Goal: Task Accomplishment & Management: Use online tool/utility

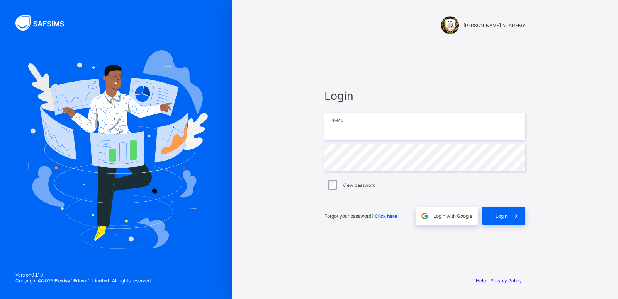
type input "**********"
click at [286, 201] on div "**********" at bounding box center [425, 149] width 386 height 299
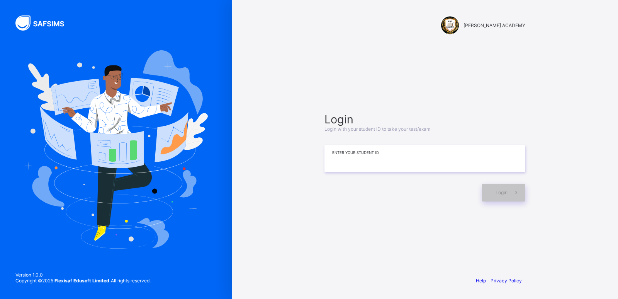
click at [346, 159] on input at bounding box center [425, 158] width 201 height 27
type input "*"
click at [487, 190] on div "Login" at bounding box center [503, 193] width 43 height 18
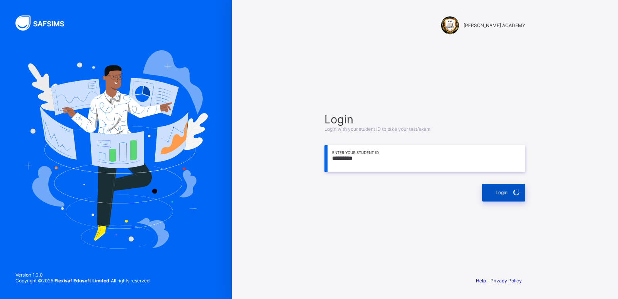
click at [487, 190] on div "Login" at bounding box center [503, 193] width 43 height 18
click at [503, 192] on span "Login" at bounding box center [502, 192] width 12 height 6
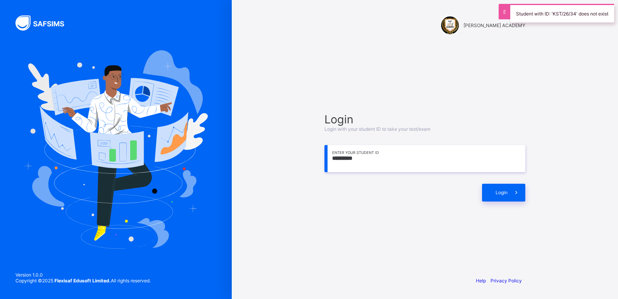
click at [347, 158] on input "*********" at bounding box center [425, 158] width 201 height 27
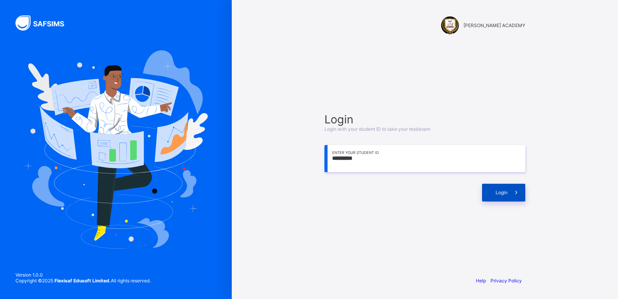
type input "*********"
click at [497, 193] on span "Login" at bounding box center [502, 192] width 12 height 6
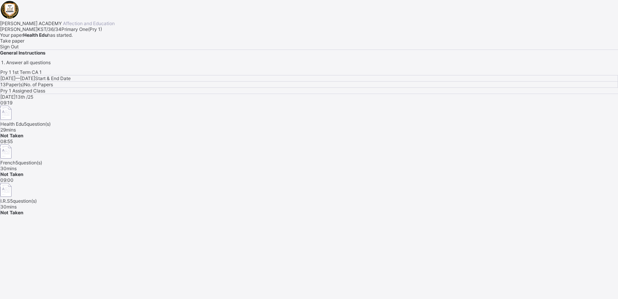
click at [500, 190] on div "Pry 1 1st Term CA 1 Mon, Oct 13th 2025 — Mon, Oct 13th 2025 Start & End Date 13…" at bounding box center [309, 142] width 618 height 146
click at [444, 190] on div "Pry 1 1st Term CA 1 Mon, Oct 13th 2025 — Mon, Oct 13th 2025 Start & End Date 13…" at bounding box center [309, 142] width 618 height 146
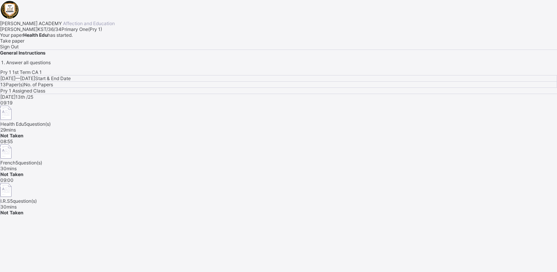
drag, startPoint x: 469, startPoint y: 197, endPoint x: 426, endPoint y: 179, distance: 46.6
click at [426, 179] on div "Today 13th /25 09:19 Health Edu 5 question(s) 29 mins Not Taken 08:55 French 5 …" at bounding box center [278, 154] width 556 height 121
click at [98, 44] on div "Take paper" at bounding box center [278, 41] width 557 height 6
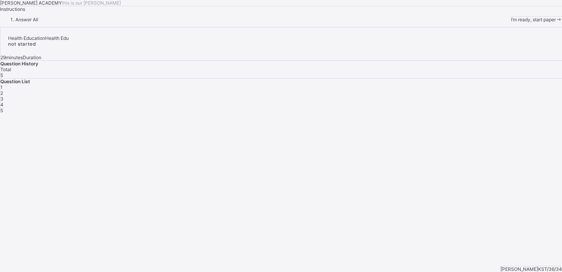
click at [511, 22] on div "I’m ready, start paper" at bounding box center [536, 20] width 51 height 6
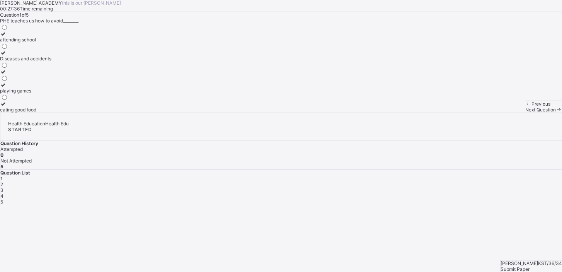
click at [51, 61] on div "Diseases and accidents" at bounding box center [25, 59] width 51 height 6
click at [525, 112] on div "Next Question" at bounding box center [543, 110] width 37 height 6
click at [440, 181] on div "2" at bounding box center [281, 184] width 562 height 6
click at [63, 61] on div "Keep our body fit and healthy" at bounding box center [31, 59] width 63 height 6
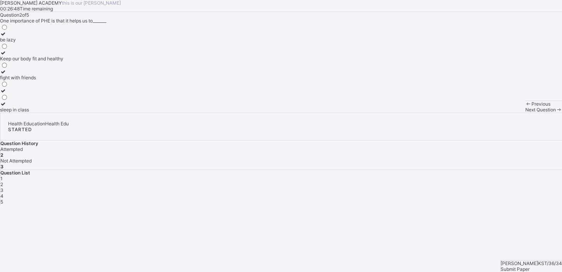
click at [556, 112] on icon at bounding box center [559, 110] width 7 height 6
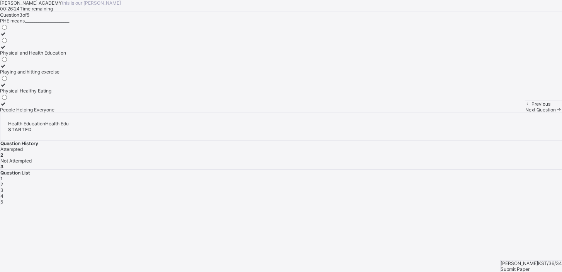
click at [37, 50] on div at bounding box center [33, 47] width 66 height 6
click at [556, 112] on span at bounding box center [559, 110] width 7 height 6
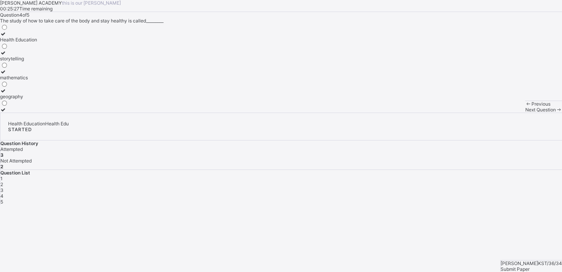
click at [37, 43] on label "Health Education" at bounding box center [18, 37] width 37 height 12
click at [525, 112] on span "Next Question" at bounding box center [540, 110] width 31 height 6
click at [308, 112] on div "KAY ACADEMY this is our motton 00:24:54 Time remaining Question 5 of 5 Which of…" at bounding box center [281, 56] width 562 height 112
click at [39, 94] on div "Eatig junk food" at bounding box center [19, 91] width 39 height 6
click at [530, 266] on span "Submit Paper" at bounding box center [515, 269] width 29 height 6
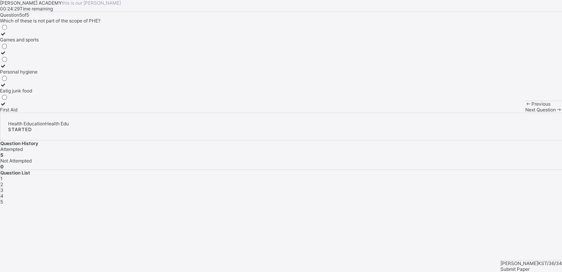
click at [0, 0] on div "× Submitting Paper This action will submit your paper. You won't have access to…" at bounding box center [0, 0] width 0 height 0
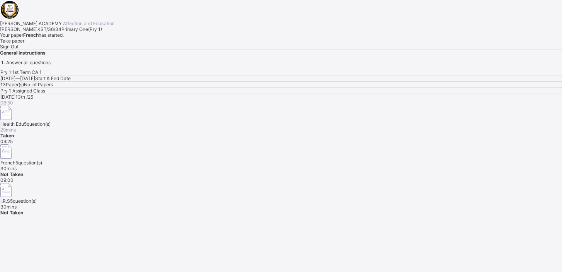
click at [104, 44] on div "Take paper" at bounding box center [281, 41] width 562 height 6
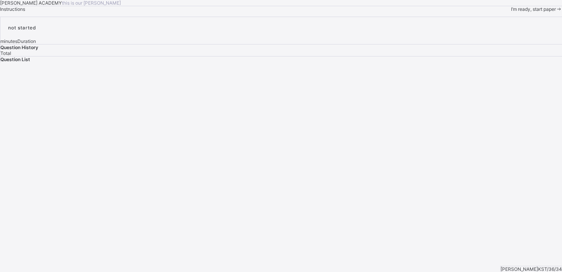
click at [511, 12] on span "I’m ready, start paper" at bounding box center [533, 9] width 45 height 6
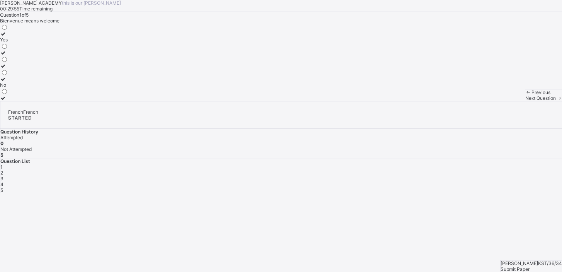
click at [8, 43] on div "Yes" at bounding box center [4, 40] width 8 height 6
click at [556, 101] on span at bounding box center [559, 98] width 7 height 6
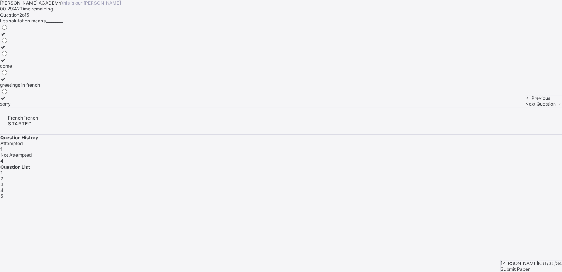
click at [40, 88] on label "greetings in french" at bounding box center [20, 82] width 40 height 12
click at [556, 107] on span at bounding box center [559, 104] width 7 height 6
click at [30, 75] on div "Good morning" at bounding box center [15, 72] width 30 height 6
click at [525, 107] on span "Next Question" at bounding box center [540, 104] width 31 height 6
click at [7, 37] on icon at bounding box center [3, 34] width 7 height 6
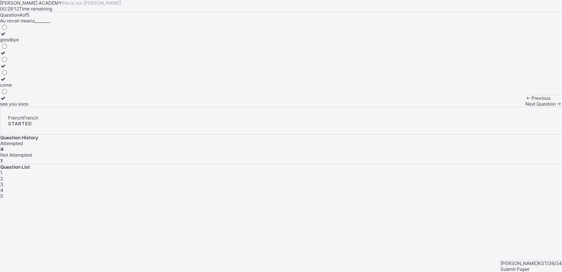
click at [525, 107] on span "Next Question" at bounding box center [540, 104] width 31 height 6
click at [44, 88] on div "have a nice day" at bounding box center [22, 85] width 44 height 6
click at [530, 266] on span "Submit Paper" at bounding box center [515, 269] width 29 height 6
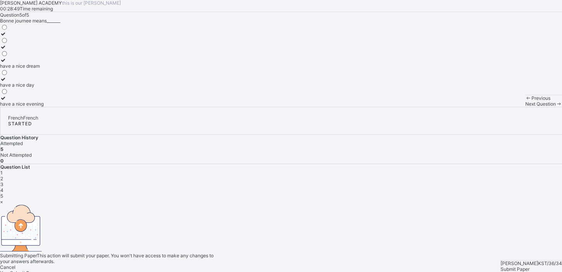
click at [319, 270] on div "Yes, Submit Paper" at bounding box center [281, 273] width 562 height 6
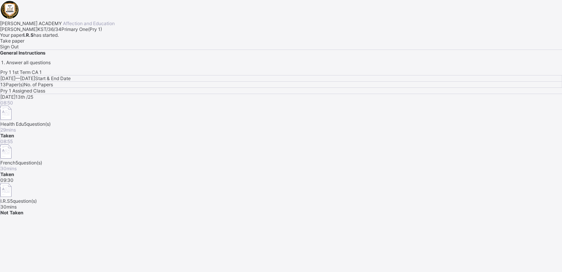
click at [127, 49] on div "Sign Out" at bounding box center [281, 47] width 562 height 6
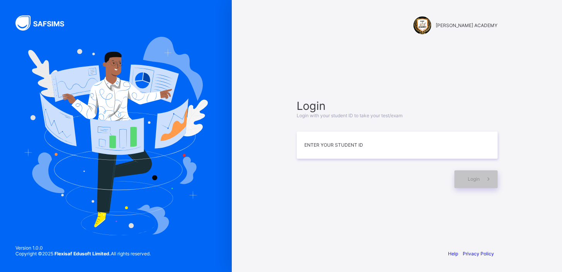
click at [135, 197] on img at bounding box center [116, 136] width 184 height 198
click at [351, 141] on input at bounding box center [397, 144] width 201 height 27
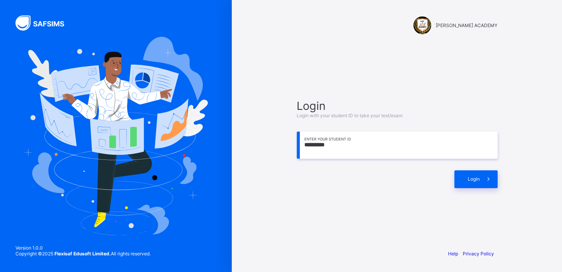
click at [318, 145] on input "*********" at bounding box center [397, 144] width 201 height 27
type input "**********"
click at [488, 178] on icon at bounding box center [489, 178] width 8 height 7
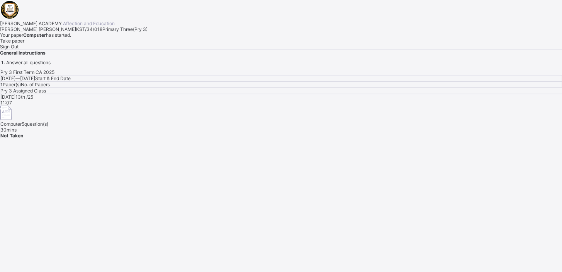
click at [24, 44] on span "Take paper" at bounding box center [12, 41] width 24 height 6
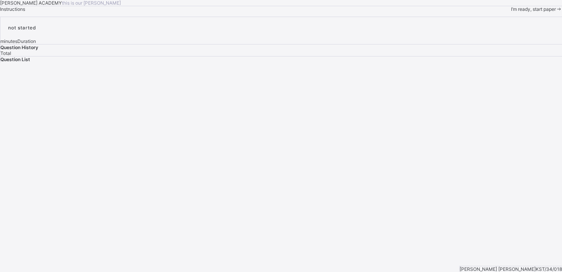
click at [556, 12] on span at bounding box center [559, 9] width 7 height 6
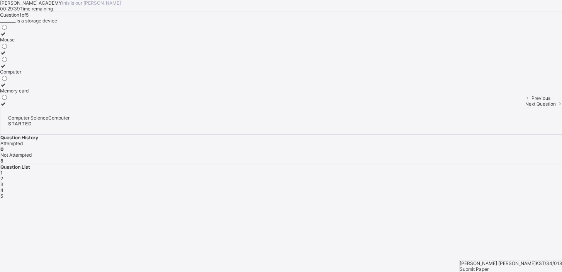
click at [29, 43] on div "Mouse" at bounding box center [14, 40] width 29 height 6
click at [3, 175] on span "2" at bounding box center [1, 178] width 3 height 6
click at [21, 107] on div "Stocks" at bounding box center [10, 104] width 21 height 6
click at [3, 181] on span "3" at bounding box center [1, 184] width 3 height 6
drag, startPoint x: 70, startPoint y: 179, endPoint x: 71, endPoint y: 184, distance: 5.2
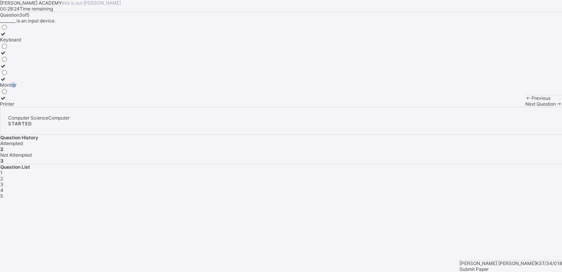
click at [21, 88] on div "Monitor" at bounding box center [10, 85] width 21 height 6
click at [3, 187] on span "4" at bounding box center [1, 190] width 3 height 6
click at [3, 181] on span "3" at bounding box center [1, 184] width 3 height 6
click at [7, 82] on icon at bounding box center [3, 79] width 7 height 6
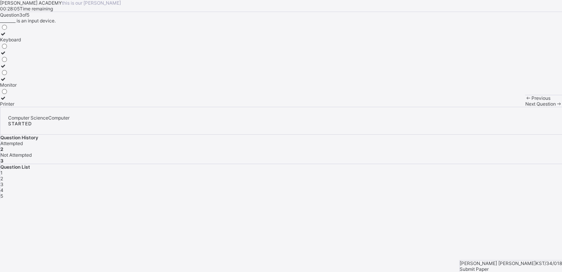
click at [7, 82] on icon at bounding box center [3, 79] width 7 height 6
click at [3, 187] on span "4" at bounding box center [1, 190] width 3 height 6
click at [33, 75] on div "Storage device" at bounding box center [16, 72] width 33 height 6
click at [3, 193] on span "5" at bounding box center [1, 196] width 3 height 6
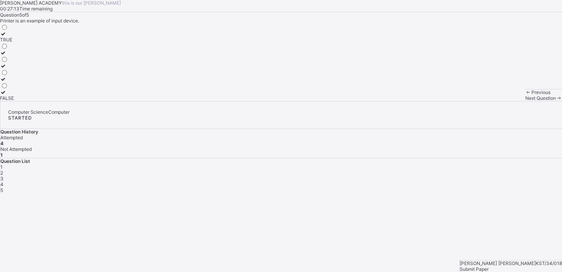
click at [3, 170] on span "2" at bounding box center [1, 173] width 3 height 6
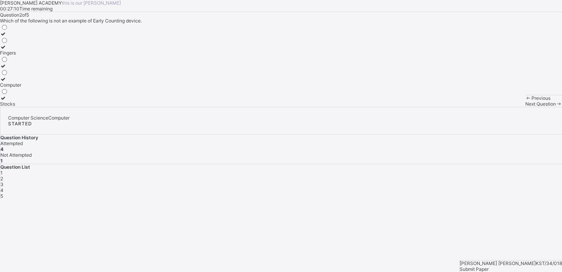
click at [3, 170] on span "1" at bounding box center [1, 173] width 2 height 6
click at [3, 181] on span "3" at bounding box center [1, 184] width 3 height 6
click at [3, 193] on span "5" at bounding box center [1, 196] width 3 height 6
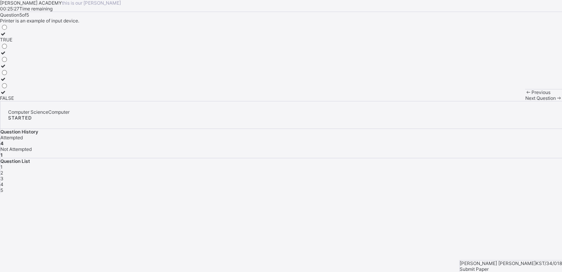
click at [14, 43] on div "TRUE" at bounding box center [7, 40] width 14 height 6
click at [489, 266] on span "Submit Paper" at bounding box center [474, 269] width 29 height 6
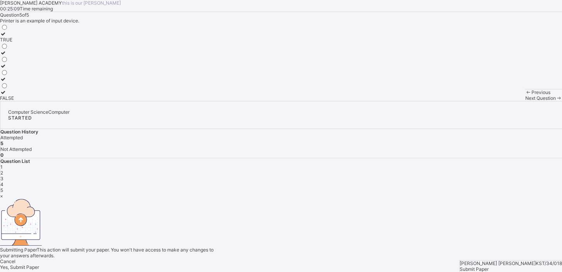
click at [39, 264] on span "Yes, Submit Paper" at bounding box center [19, 267] width 39 height 6
click at [296, 264] on div "Yes, Submit Paper" at bounding box center [281, 267] width 562 height 6
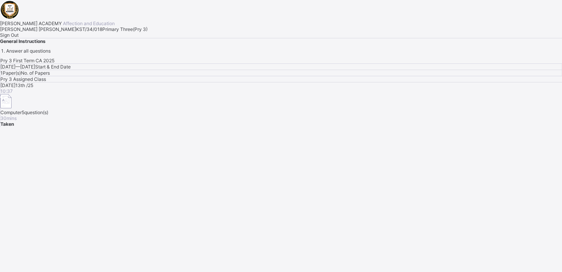
click at [296, 127] on div "Pry 3 First Term CA 2025 Mon, Oct 13th 2025 — Tue, Oct 14th 2025 Start & End Da…" at bounding box center [281, 92] width 562 height 69
click at [82, 38] on div "Sign Out" at bounding box center [281, 35] width 562 height 6
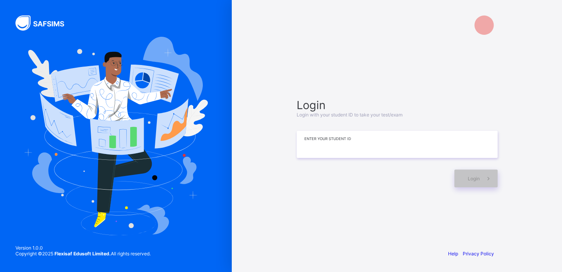
click at [316, 145] on input at bounding box center [397, 144] width 201 height 27
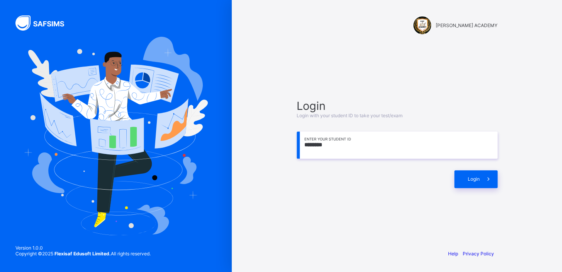
click at [316, 145] on input "********" at bounding box center [397, 144] width 201 height 27
click at [482, 182] on span at bounding box center [489, 179] width 18 height 18
click at [322, 143] on input "**********" at bounding box center [397, 144] width 201 height 27
type input "**********"
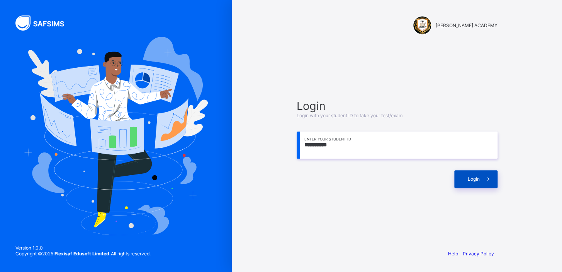
click at [465, 180] on div "Login" at bounding box center [475, 179] width 43 height 18
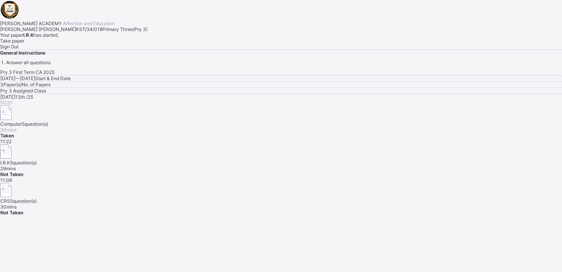
click at [24, 44] on span "Take paper" at bounding box center [12, 41] width 24 height 6
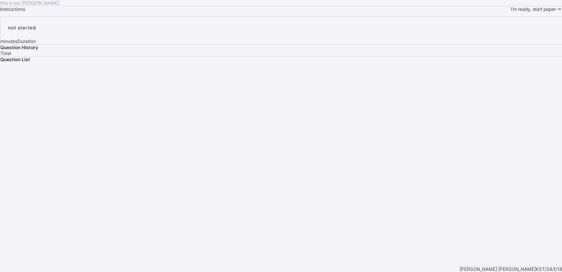
click at [511, 12] on span "I’m ready, start paper" at bounding box center [533, 9] width 45 height 6
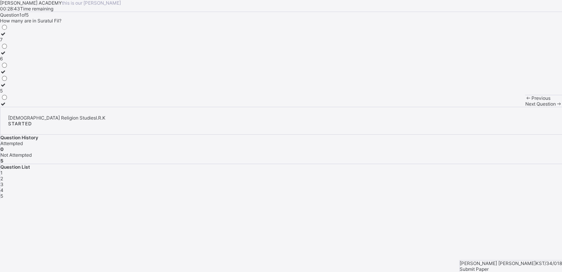
click at [7, 37] on icon at bounding box center [3, 34] width 7 height 6
click at [531, 266] on div "Submit Paper" at bounding box center [511, 269] width 102 height 6
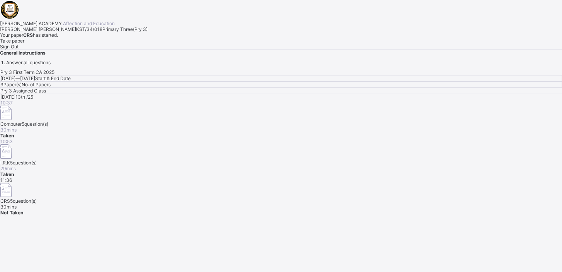
click at [24, 44] on span "Take paper" at bounding box center [12, 41] width 24 height 6
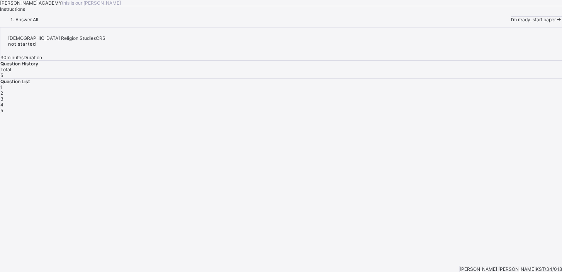
click at [511, 22] on span "I’m ready, start paper" at bounding box center [533, 20] width 45 height 6
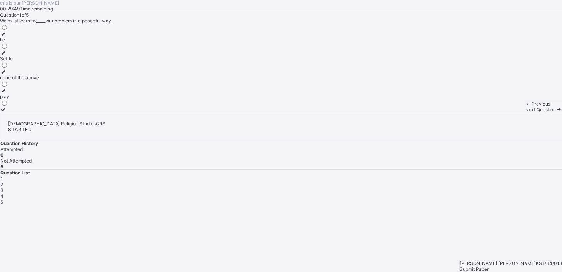
click at [39, 61] on div "Settle" at bounding box center [19, 59] width 39 height 6
click at [525, 112] on span "Next Question" at bounding box center [540, 110] width 31 height 6
click at [37, 61] on div "Amos" at bounding box center [18, 59] width 37 height 6
click at [525, 112] on span "Next Question" at bounding box center [540, 110] width 31 height 6
click at [3, 181] on span "2" at bounding box center [1, 184] width 3 height 6
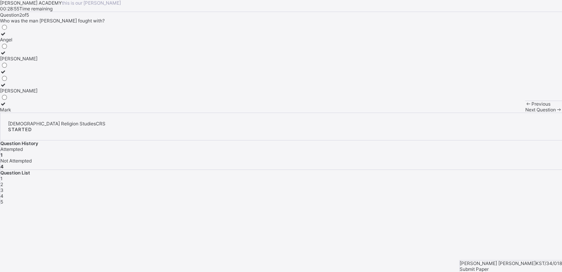
click at [7, 56] on icon at bounding box center [3, 53] width 7 height 6
click at [464, 187] on div "3" at bounding box center [281, 190] width 562 height 6
click at [52, 75] on div "Bible" at bounding box center [26, 72] width 52 height 6
click at [525, 112] on span "Next Question" at bounding box center [540, 110] width 31 height 6
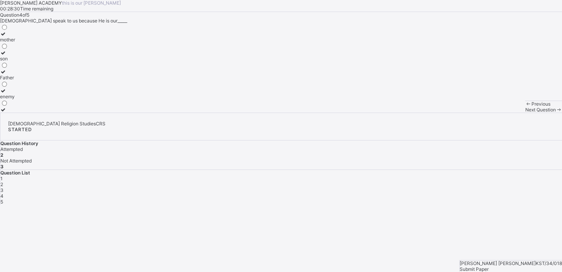
click at [3, 187] on span "3" at bounding box center [1, 190] width 3 height 6
click at [7, 69] on icon at bounding box center [3, 66] width 7 height 6
click at [525, 112] on span "Next Question" at bounding box center [540, 110] width 31 height 6
click at [7, 75] on icon at bounding box center [3, 72] width 7 height 6
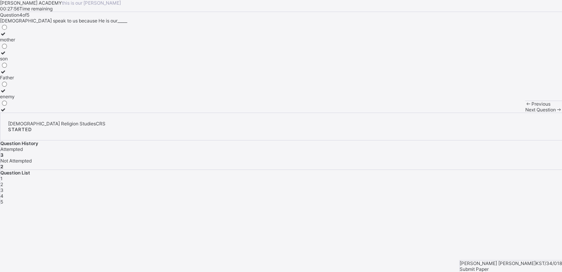
click at [7, 75] on icon at bounding box center [3, 72] width 7 height 6
click at [3, 199] on span "5" at bounding box center [1, 202] width 3 height 6
click at [480, 193] on div "4" at bounding box center [281, 196] width 562 height 6
click at [7, 75] on icon at bounding box center [3, 72] width 7 height 6
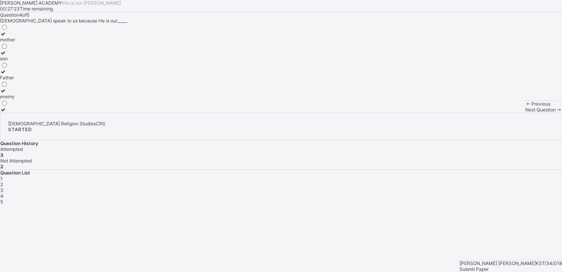
click at [7, 75] on icon at bounding box center [3, 72] width 7 height 6
click at [3, 199] on span "5" at bounding box center [1, 202] width 3 height 6
click at [7, 50] on icon at bounding box center [3, 47] width 7 height 6
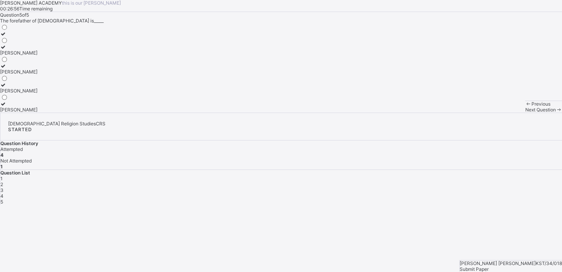
click at [7, 50] on icon at bounding box center [3, 47] width 7 height 6
click at [489, 266] on span "Submit Paper" at bounding box center [474, 269] width 29 height 6
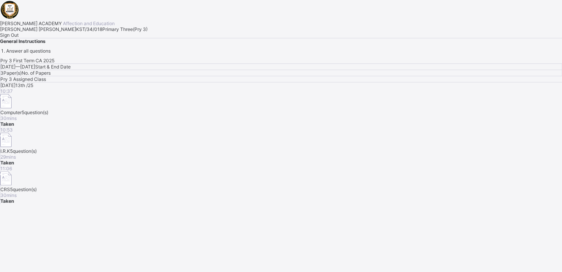
click at [302, 194] on div "Pry 3 First Term CA 2025 Mon, Oct 13th 2025 — Tue, Oct 14th 2025 Start & End Da…" at bounding box center [281, 131] width 562 height 146
